Goal: Find specific page/section: Find specific page/section

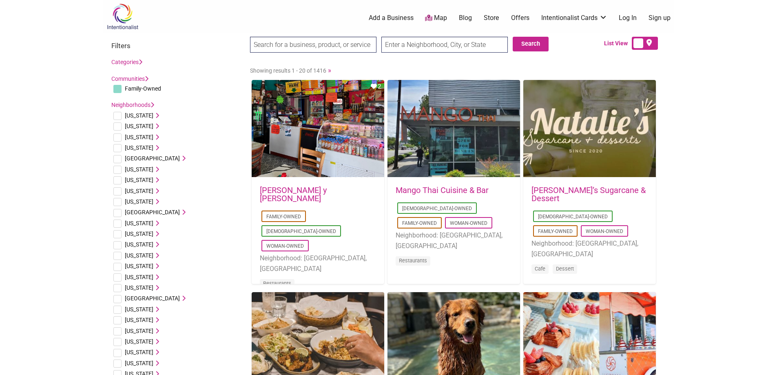
click at [424, 49] on input "text" at bounding box center [445, 45] width 127 height 16
type input "10549"
click at [528, 42] on button "Search" at bounding box center [531, 44] width 36 height 15
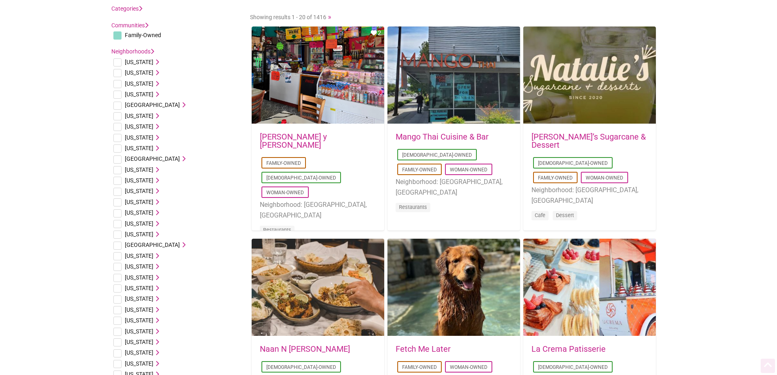
scroll to position [122, 0]
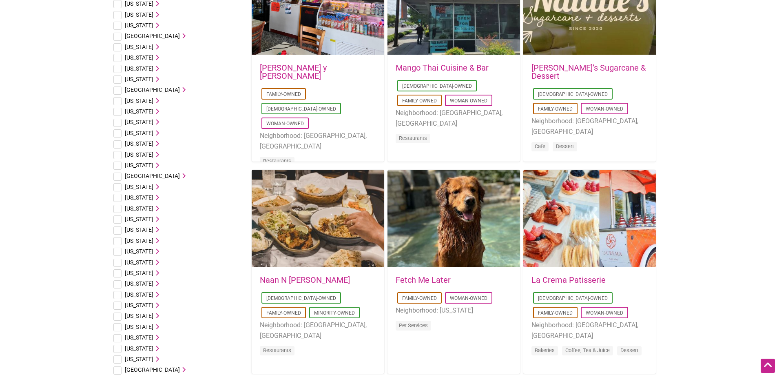
click at [145, 328] on span "[US_STATE]" at bounding box center [139, 327] width 29 height 7
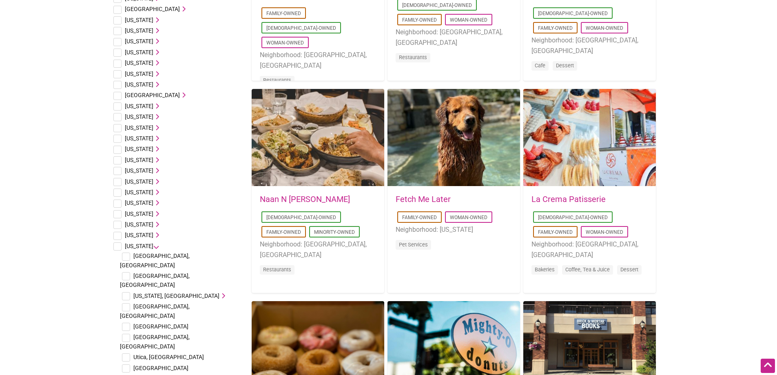
scroll to position [204, 0]
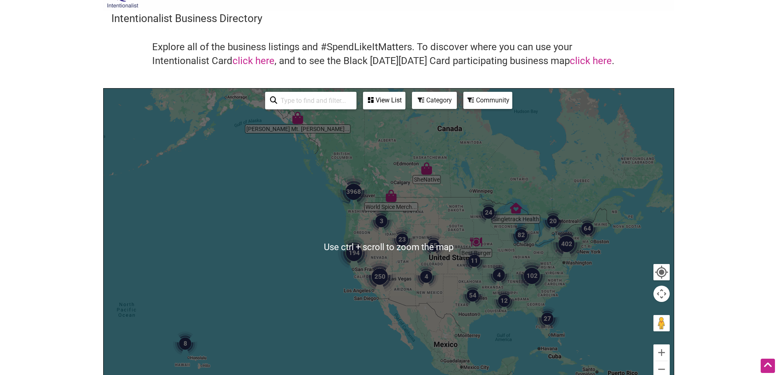
scroll to position [2, 0]
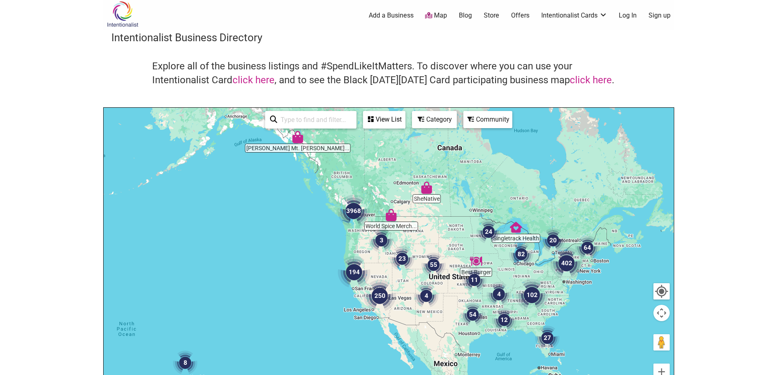
click at [304, 116] on input "search" at bounding box center [314, 120] width 74 height 16
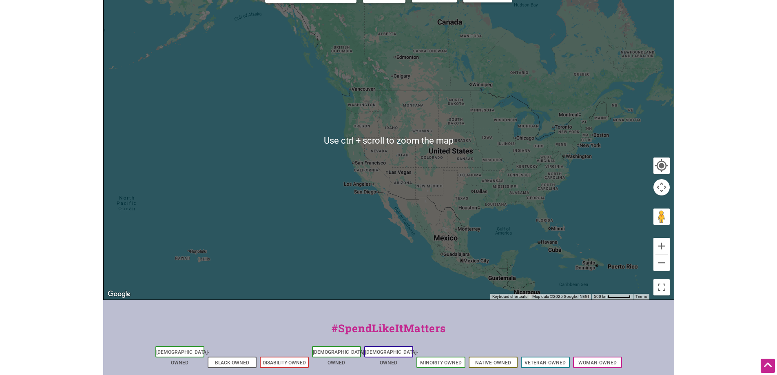
scroll to position [125, 0]
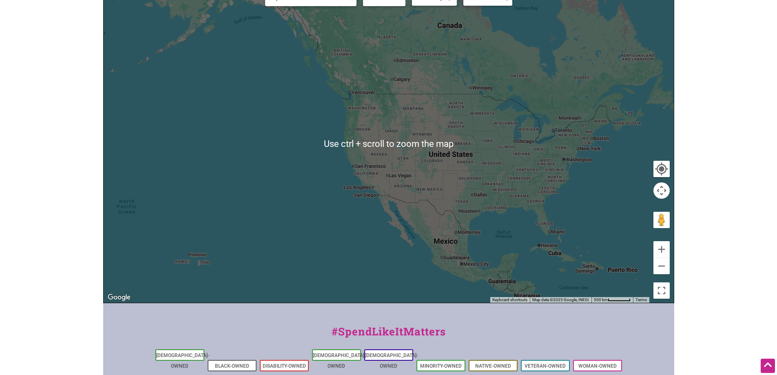
type input "kisco"
click at [515, 112] on div at bounding box center [389, 143] width 570 height 317
click at [615, 144] on div at bounding box center [389, 143] width 570 height 317
click at [606, 138] on div at bounding box center [389, 143] width 570 height 317
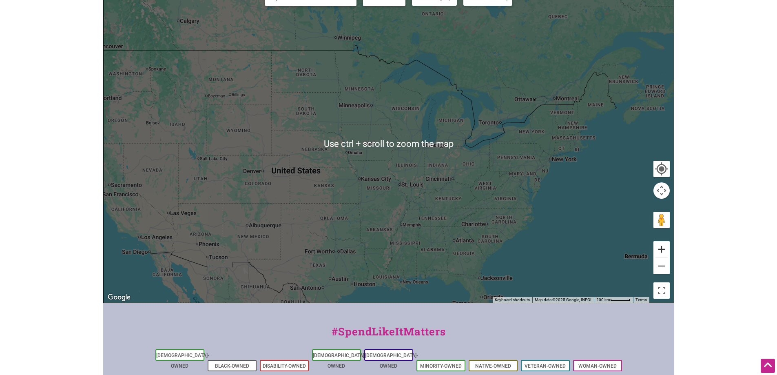
click at [660, 250] on button "Zoom in" at bounding box center [662, 249] width 16 height 16
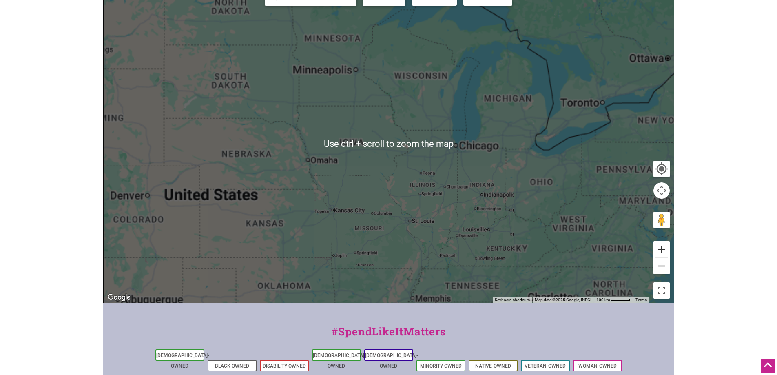
click at [660, 250] on button "Zoom in" at bounding box center [662, 249] width 16 height 16
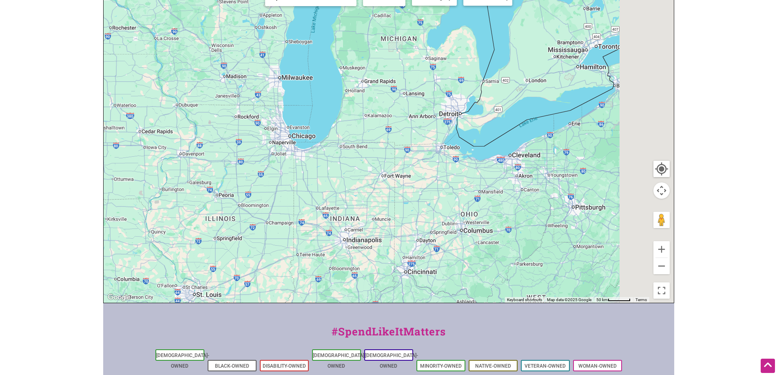
drag, startPoint x: 609, startPoint y: 210, endPoint x: 207, endPoint y: 175, distance: 403.9
click at [206, 175] on div at bounding box center [389, 143] width 570 height 317
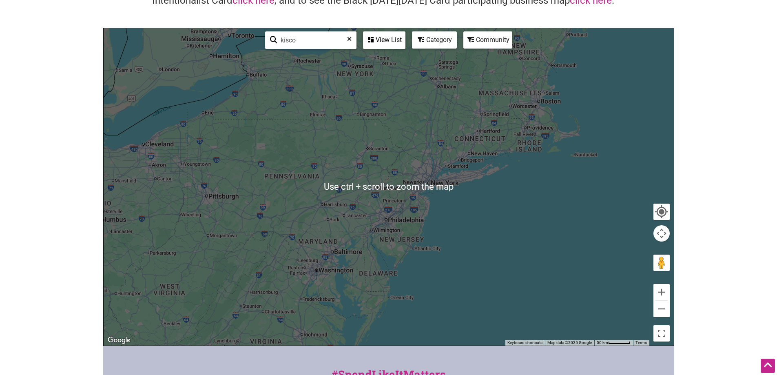
scroll to position [43, 0]
